Goal: Information Seeking & Learning: Learn about a topic

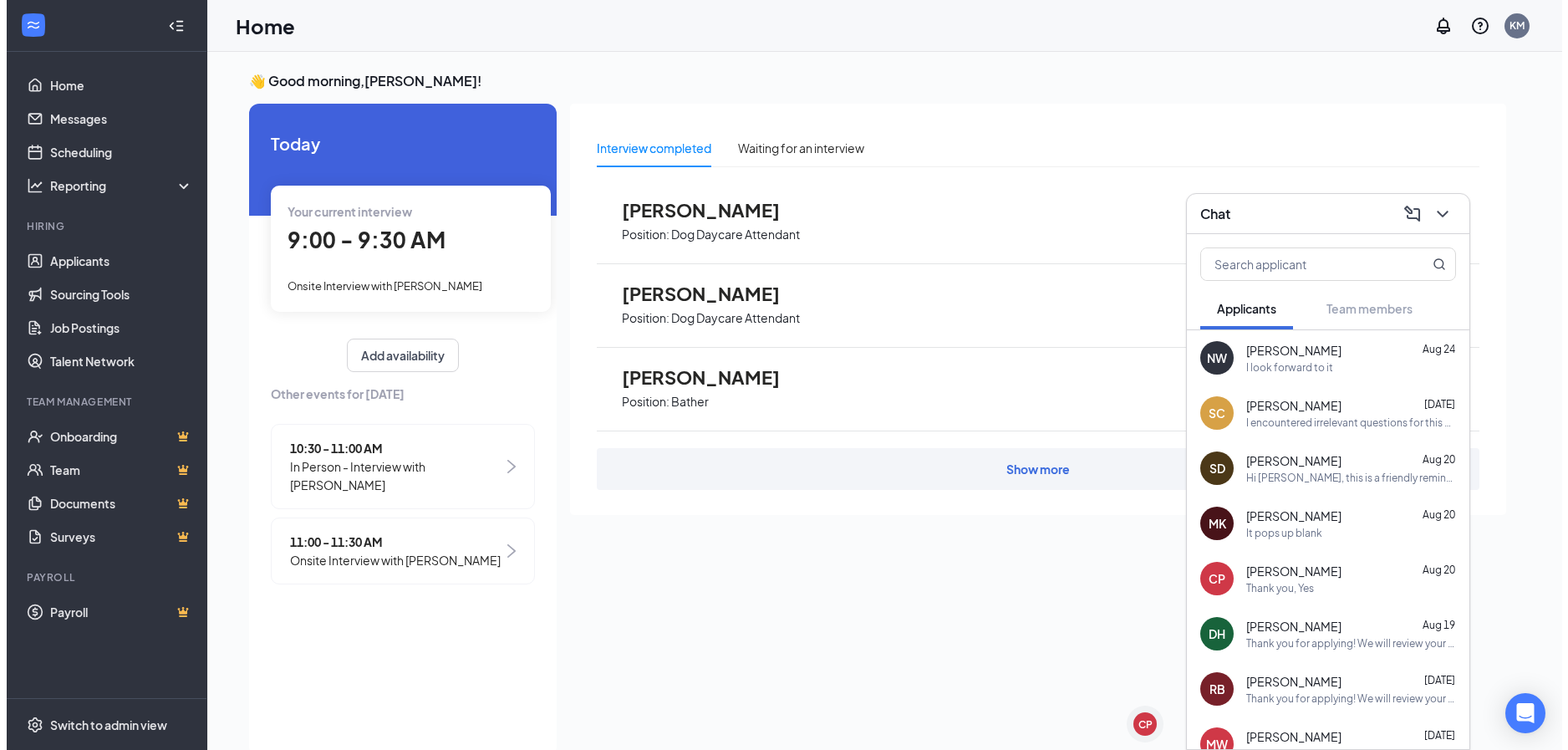
scroll to position [35, 0]
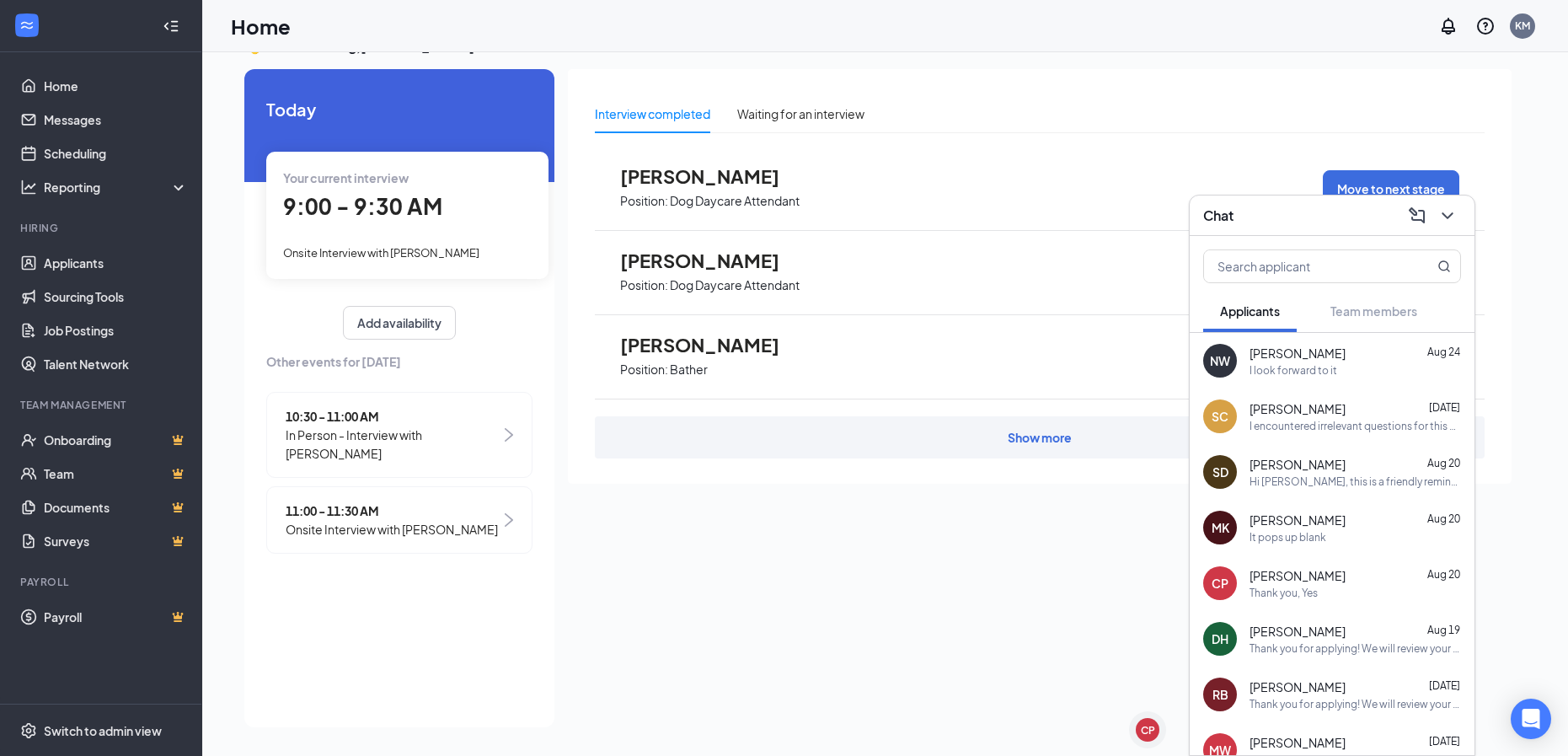
click at [366, 513] on span "11:00 - 11:30 AM" at bounding box center [392, 510] width 212 height 19
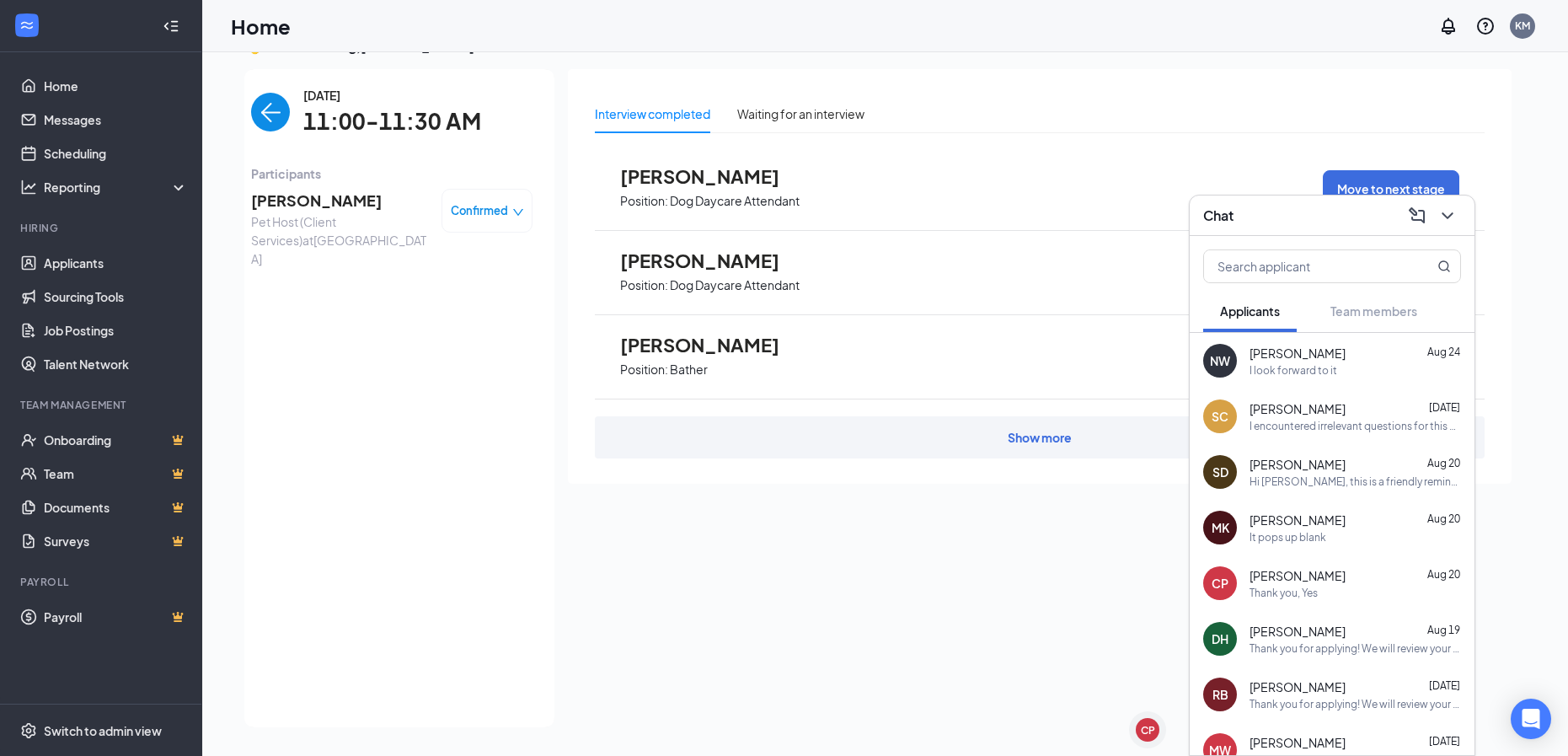
click at [303, 202] on span "[PERSON_NAME]" at bounding box center [339, 201] width 177 height 24
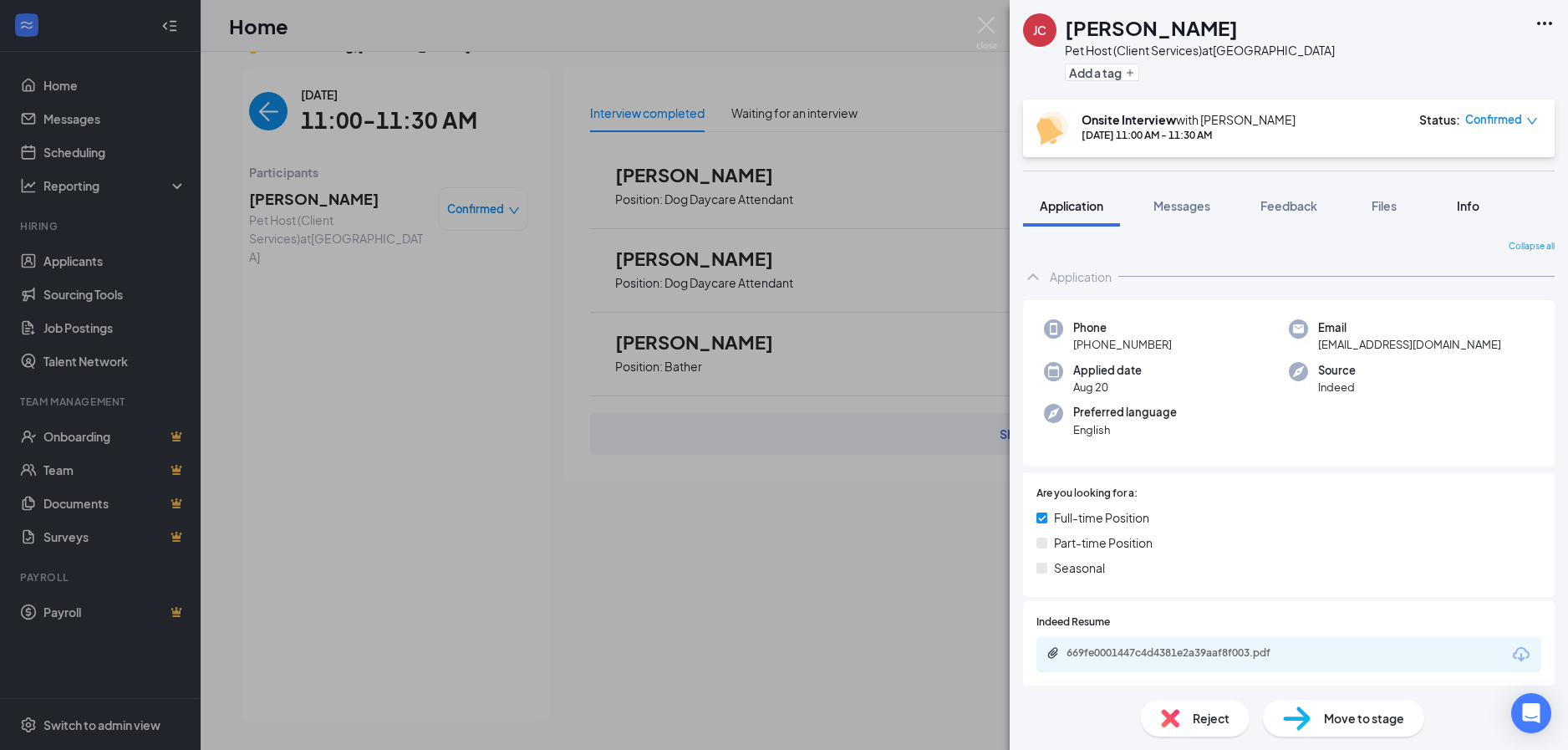
click at [1471, 207] on span "Info" at bounding box center [1468, 206] width 23 height 15
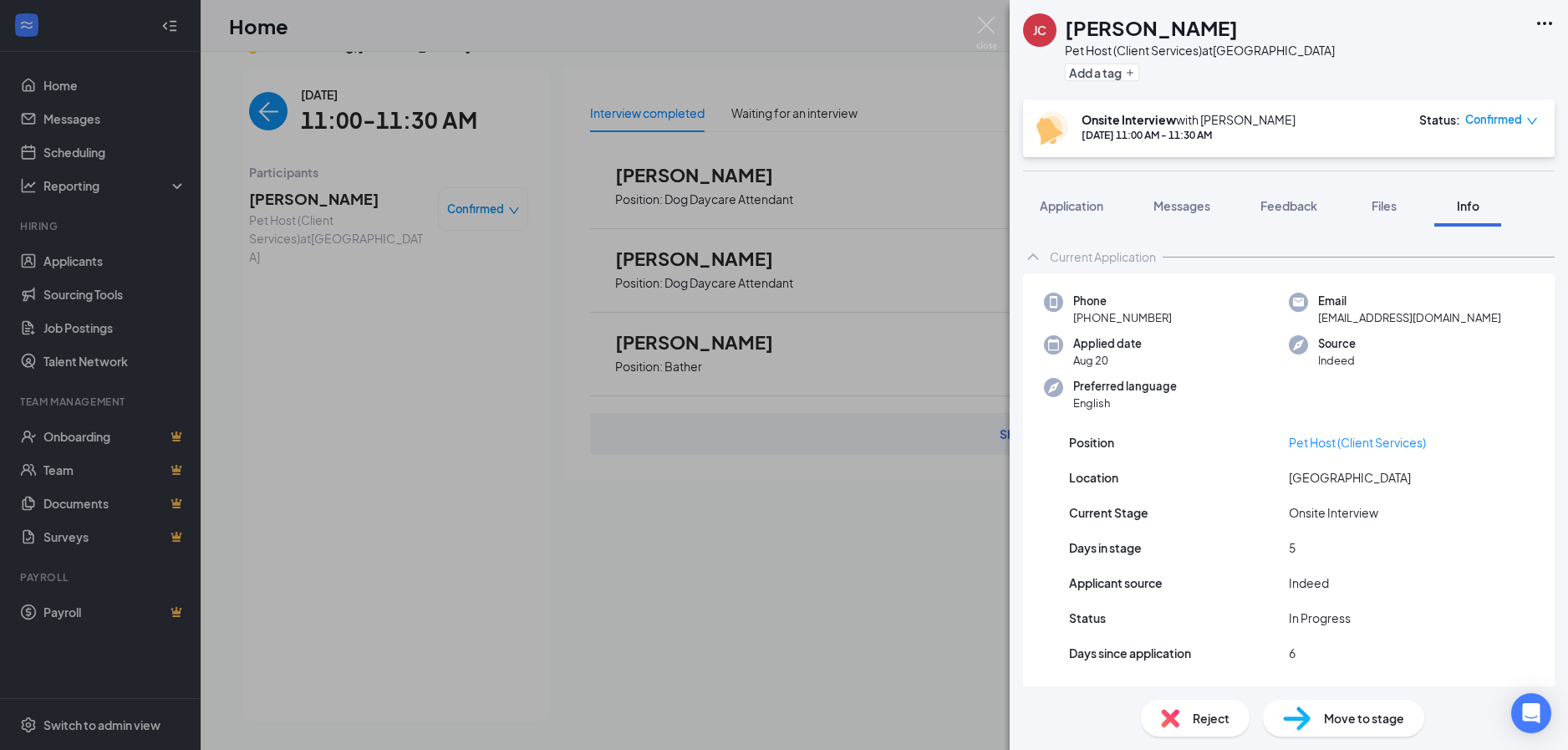
scroll to position [13, 0]
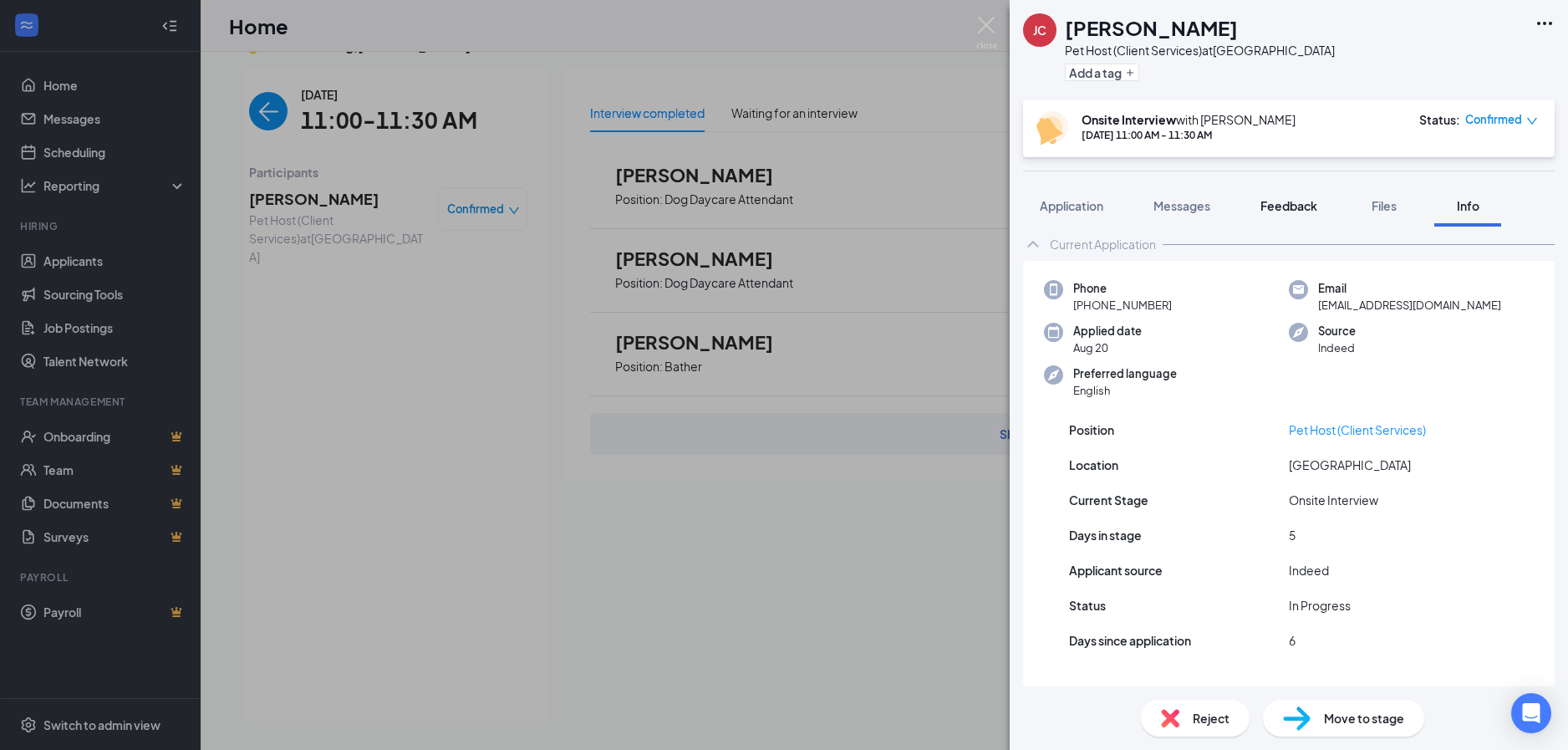
click at [1286, 210] on span "Feedback" at bounding box center [1289, 206] width 57 height 15
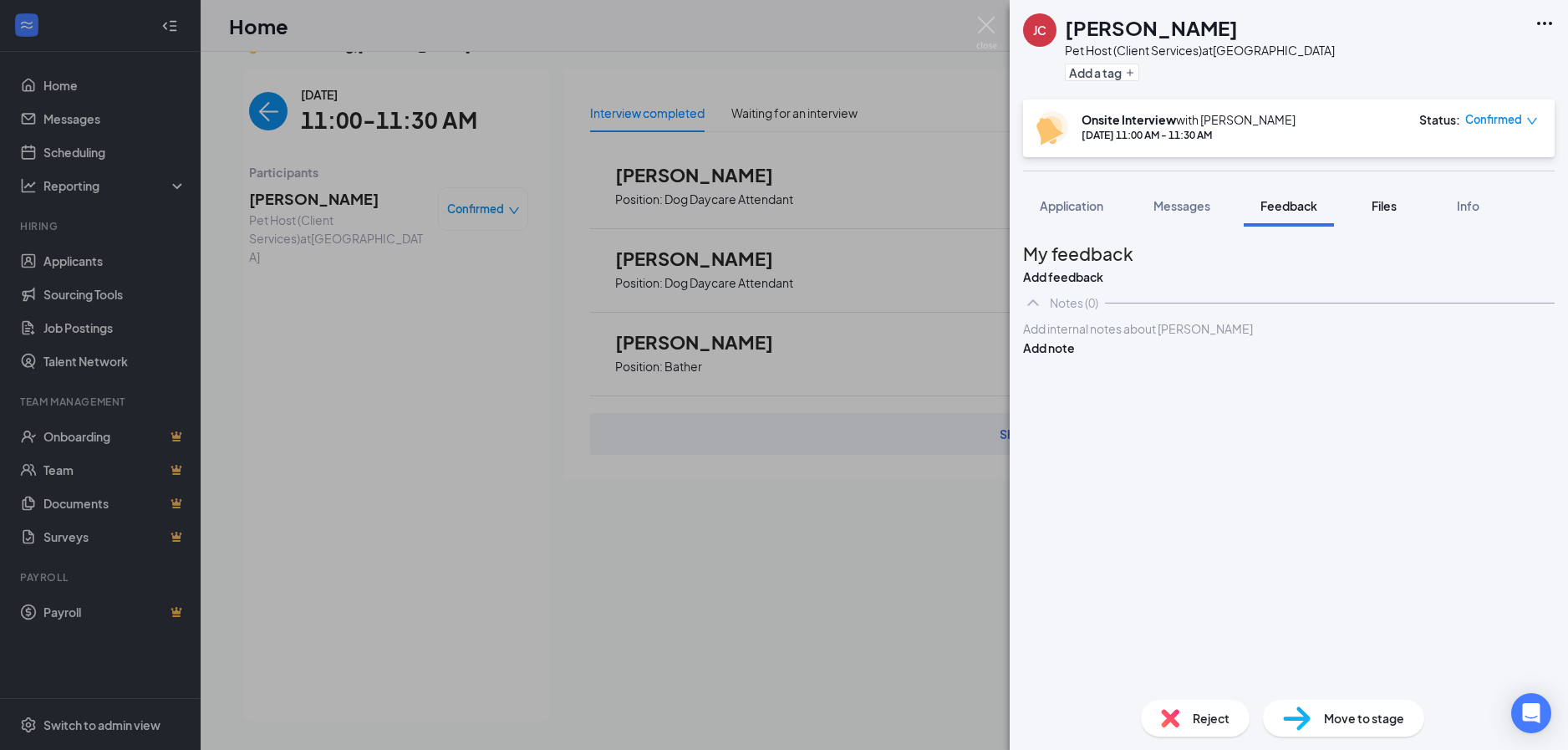
click at [1375, 211] on span "Files" at bounding box center [1384, 206] width 25 height 15
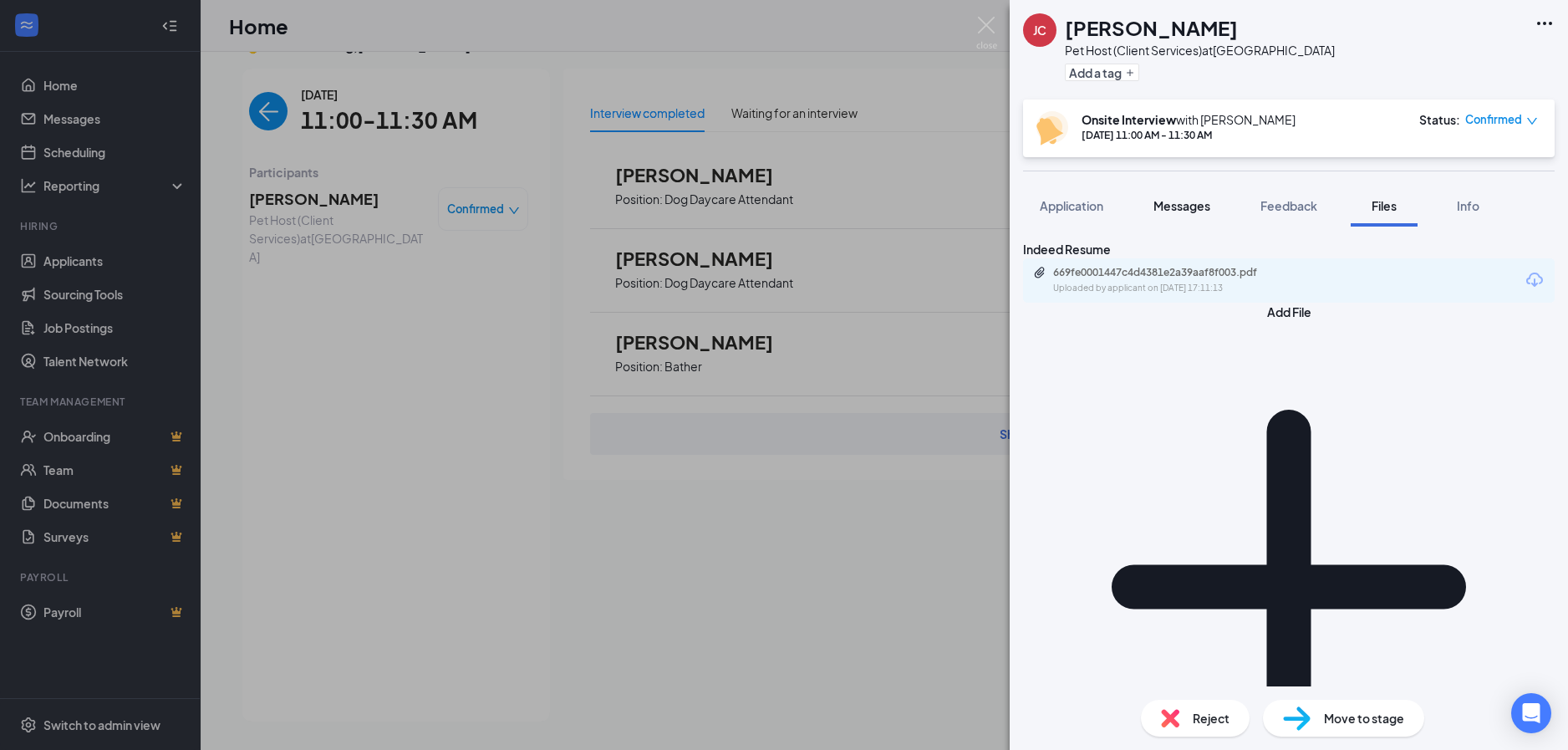
click at [1179, 215] on button "Messages" at bounding box center [1181, 206] width 90 height 42
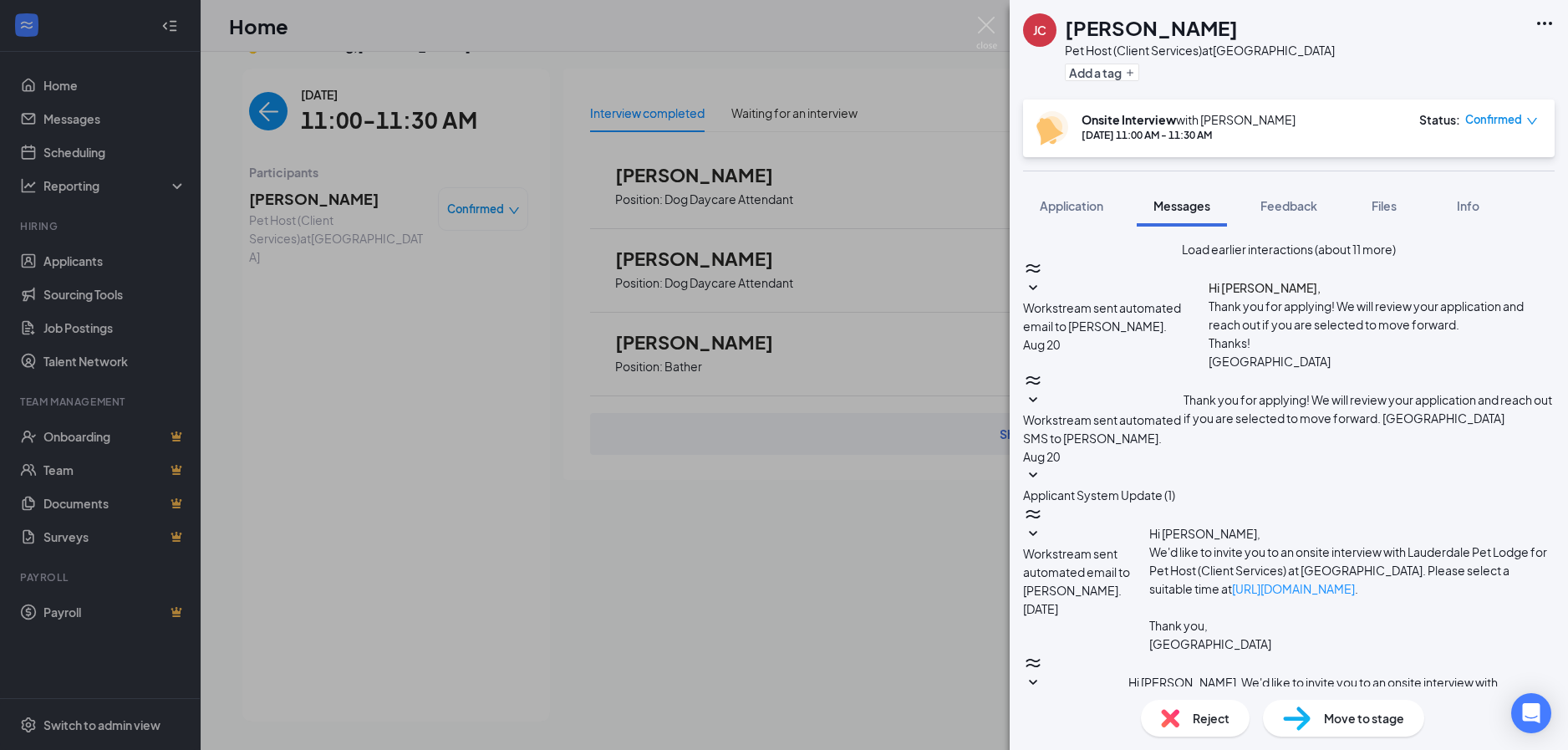
click at [1247, 258] on button "Load earlier interactions (about 11 more)" at bounding box center [1289, 249] width 214 height 18
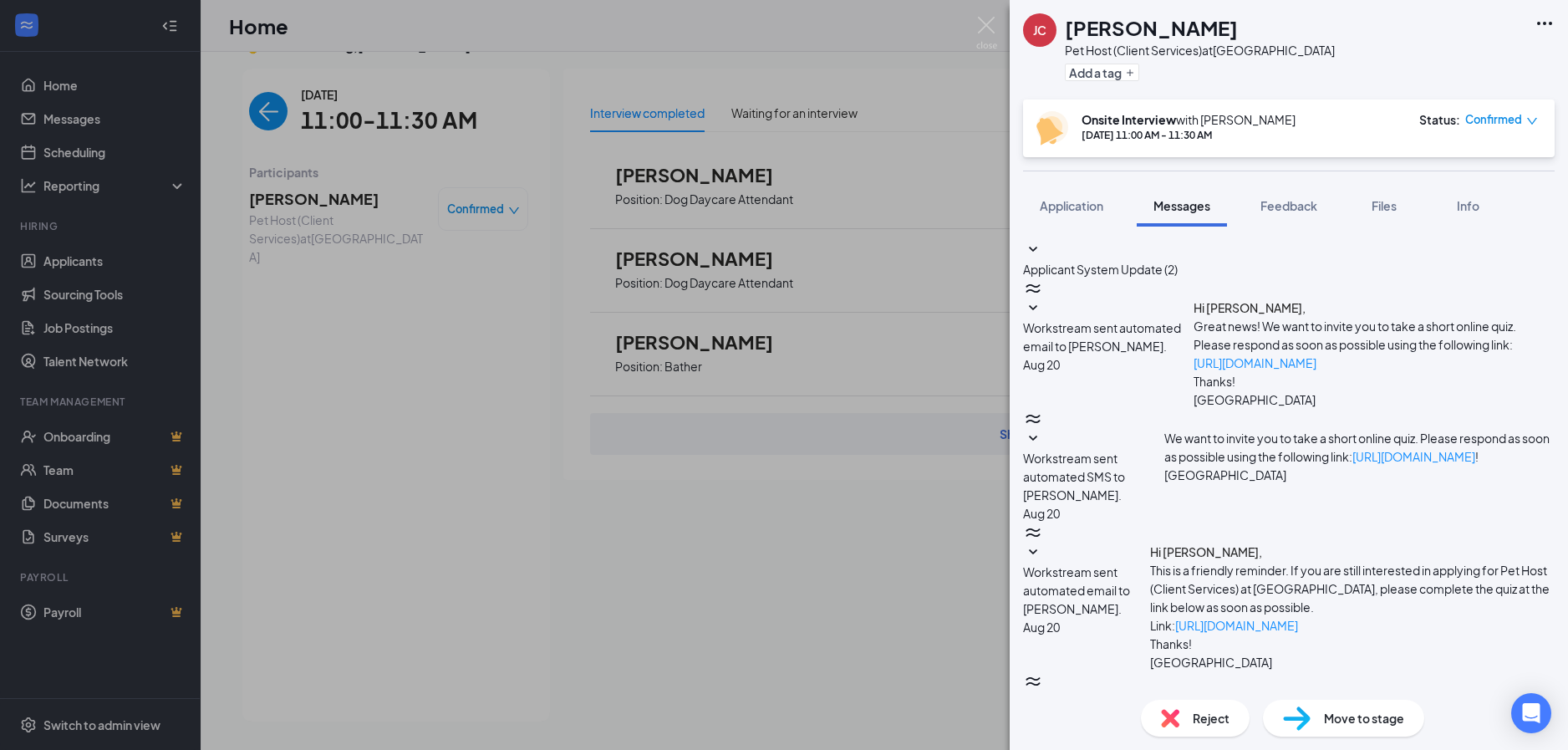
click at [1178, 261] on span "Applicant System Update (2)" at bounding box center [1101, 269] width 155 height 15
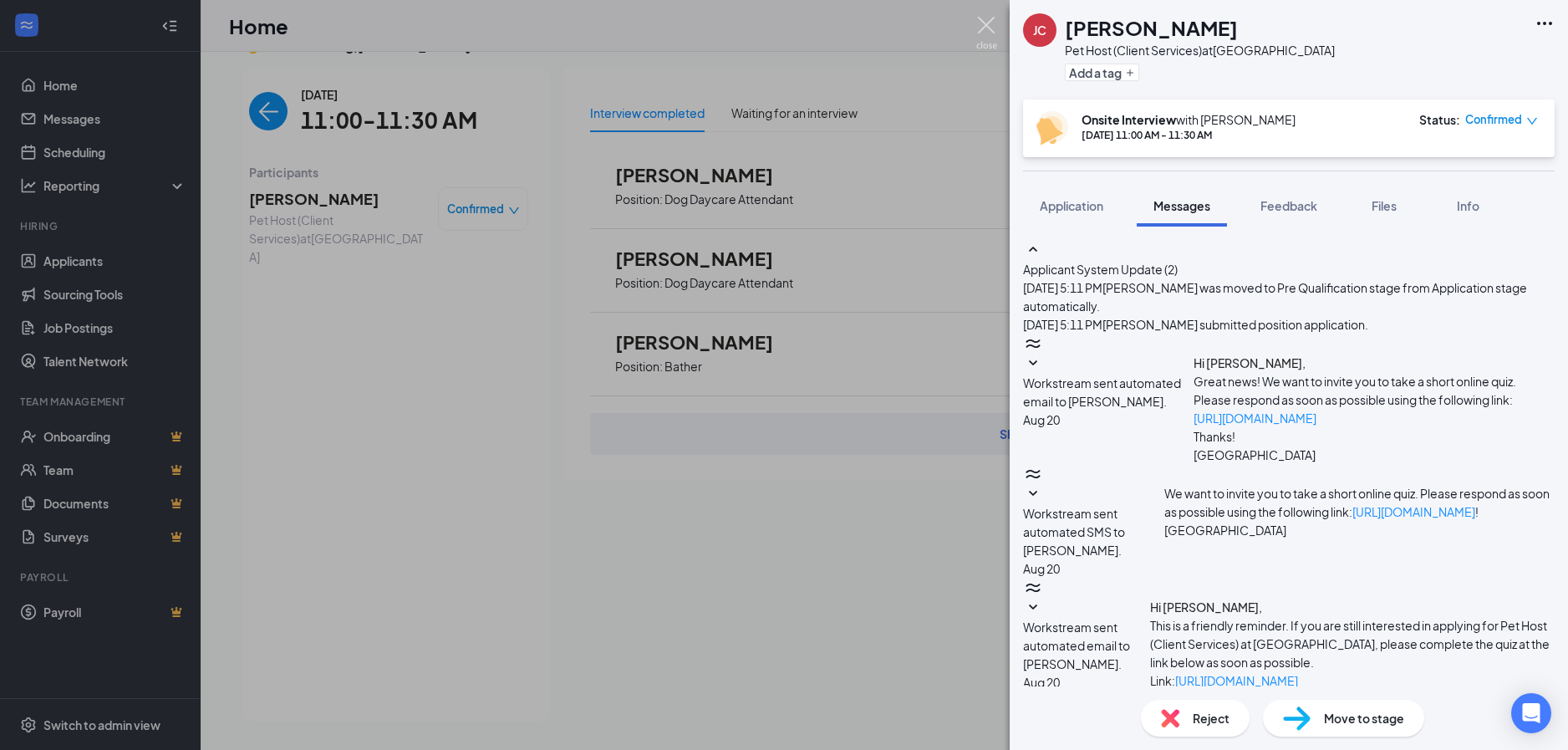
click at [994, 24] on img at bounding box center [986, 33] width 21 height 33
